Goal: Task Accomplishment & Management: Use online tool/utility

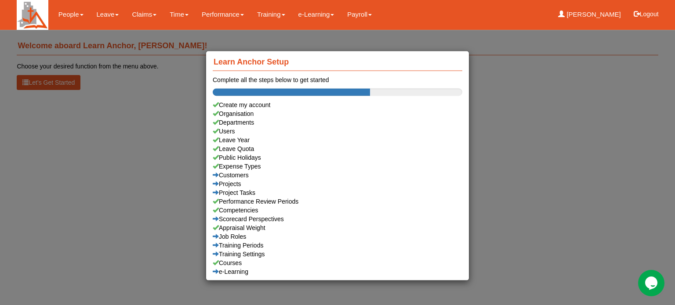
click at [100, 15] on div "Learn Anchor Setup Complete all the steps below to get started Create my accoun…" at bounding box center [337, 152] width 675 height 305
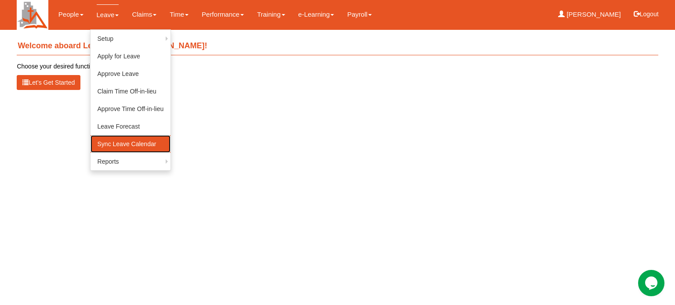
click at [109, 145] on link "Sync Leave Calendar" at bounding box center [130, 144] width 80 height 18
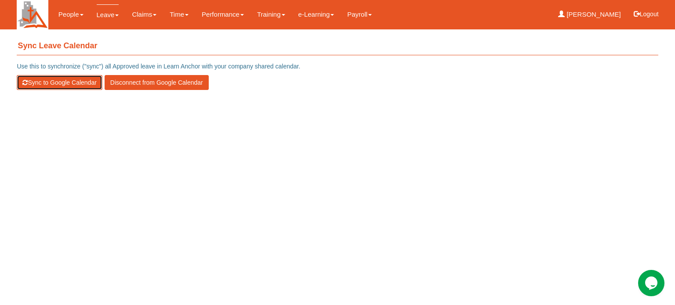
click at [46, 80] on button "Sync to Google Calendar" at bounding box center [59, 82] width 85 height 15
click at [36, 84] on button "Sync to Google Calendar" at bounding box center [59, 82] width 85 height 15
